Goal: Information Seeking & Learning: Learn about a topic

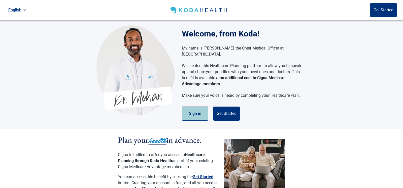
click at [194, 107] on button "Sign in" at bounding box center [195, 114] width 26 height 14
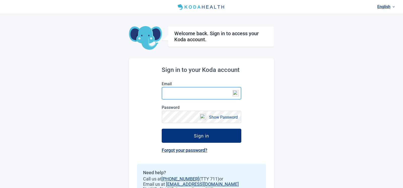
click at [185, 89] on input "Email" at bounding box center [202, 93] width 80 height 13
click at [90, 70] on div "English Welcome back. Sign in to access your Koda account. Sign in to your Koda…" at bounding box center [201, 105] width 403 height 211
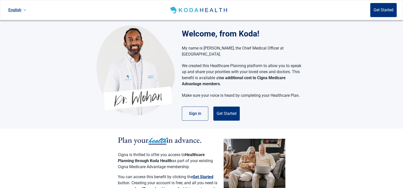
click at [300, 80] on p "We created this Healthcare Planning platform to allow you to speak up and share…" at bounding box center [242, 75] width 120 height 24
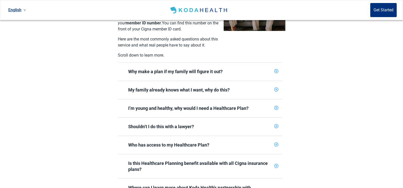
scroll to position [173, 0]
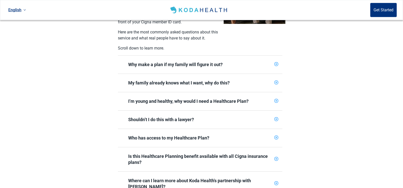
click at [277, 81] on icon "plus-circle" at bounding box center [276, 82] width 3 height 3
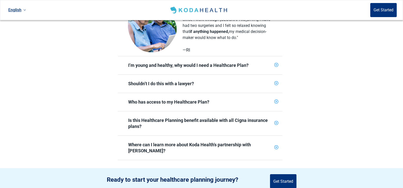
scroll to position [289, 0]
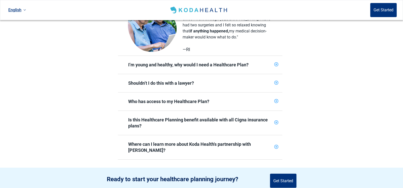
click at [275, 93] on div "Who has access to my Healthcare Plan?" at bounding box center [200, 102] width 164 height 18
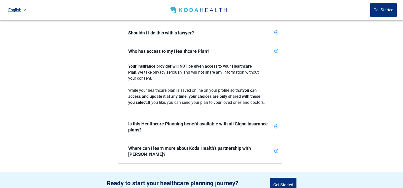
scroll to position [350, 0]
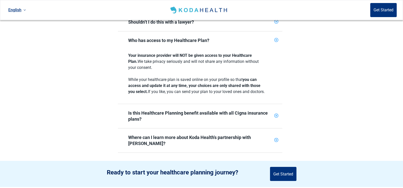
click at [276, 114] on icon "plus-circle" at bounding box center [276, 115] width 3 height 3
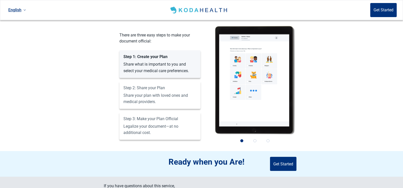
scroll to position [584, 0]
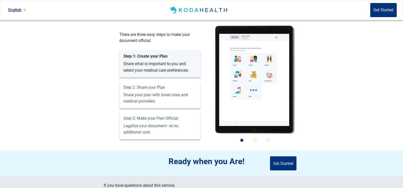
click at [309, 118] on section "How does this work? Start the program from anywhere, at anytime, from any devic…" at bounding box center [201, 71] width 403 height 159
